Goal: Information Seeking & Learning: Learn about a topic

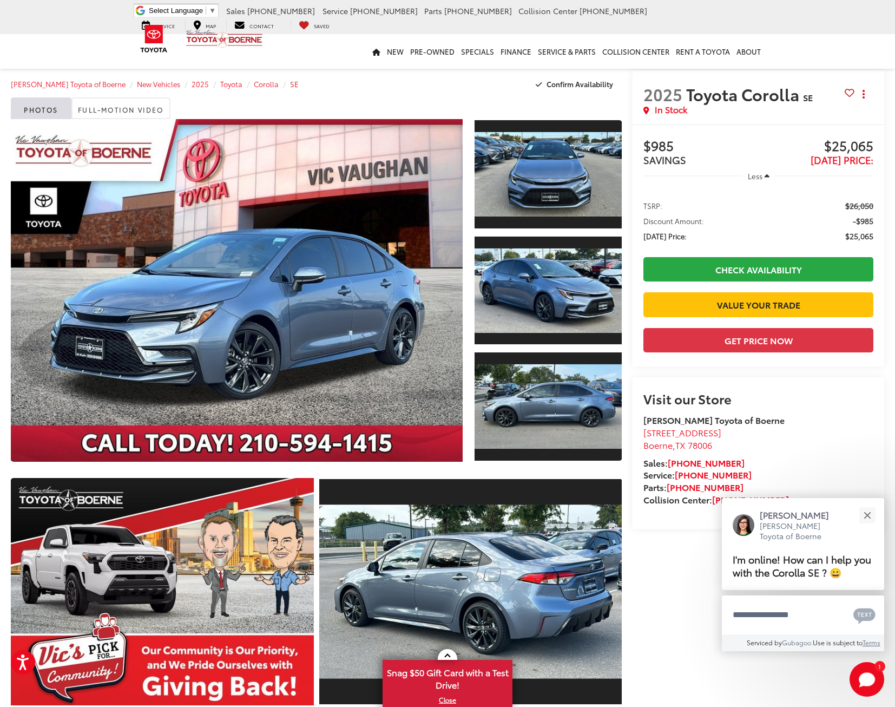
click at [290, 81] on span "SE" at bounding box center [294, 84] width 9 height 10
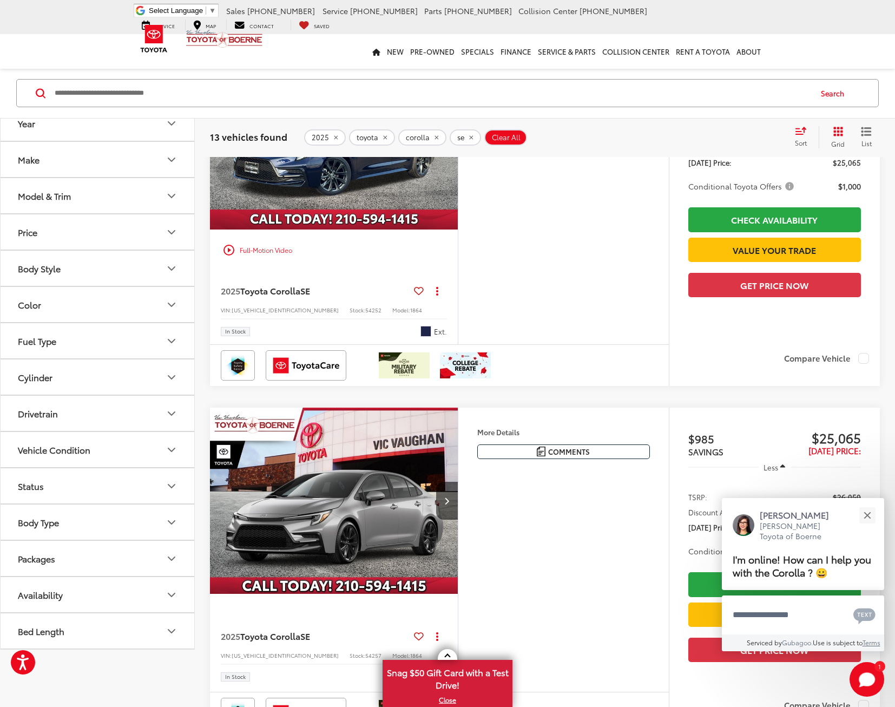
scroll to position [718, 0]
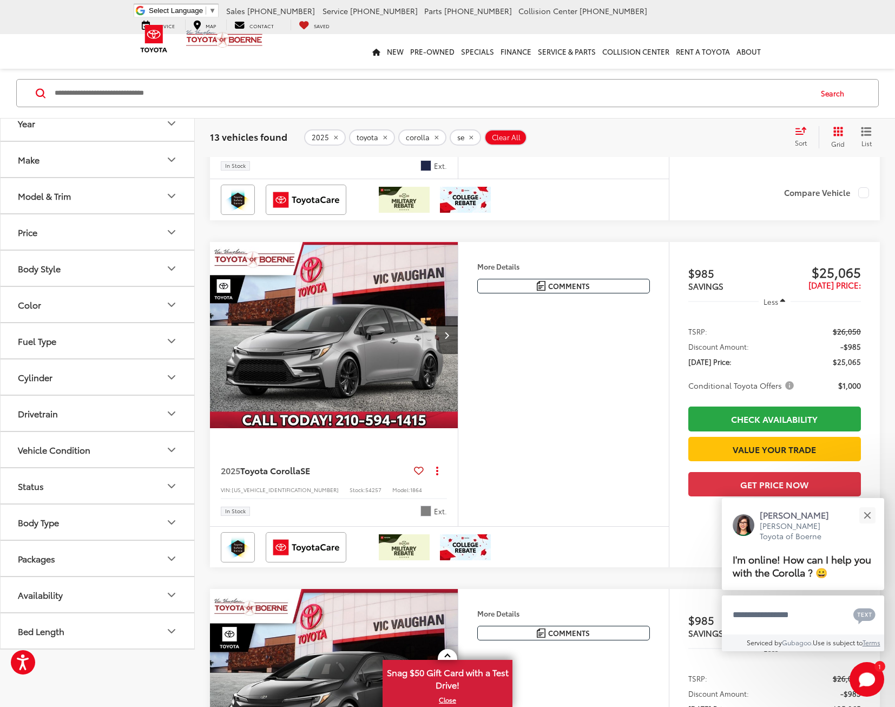
click at [394, 388] on img "2025 Toyota Corolla SE 0" at bounding box center [333, 335] width 249 height 187
